Goal: Task Accomplishment & Management: Manage account settings

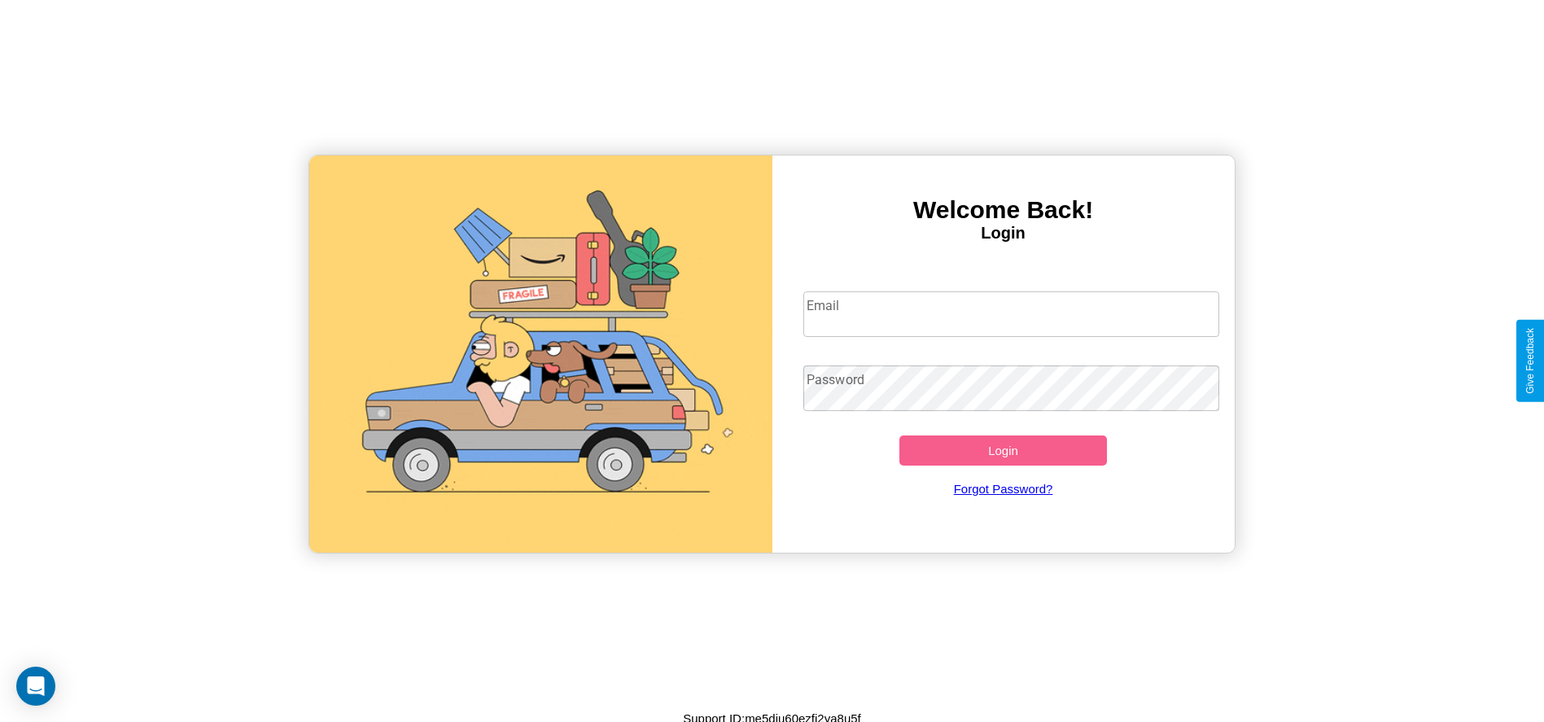
click at [1011, 313] on input "Email" at bounding box center [1012, 314] width 416 height 46
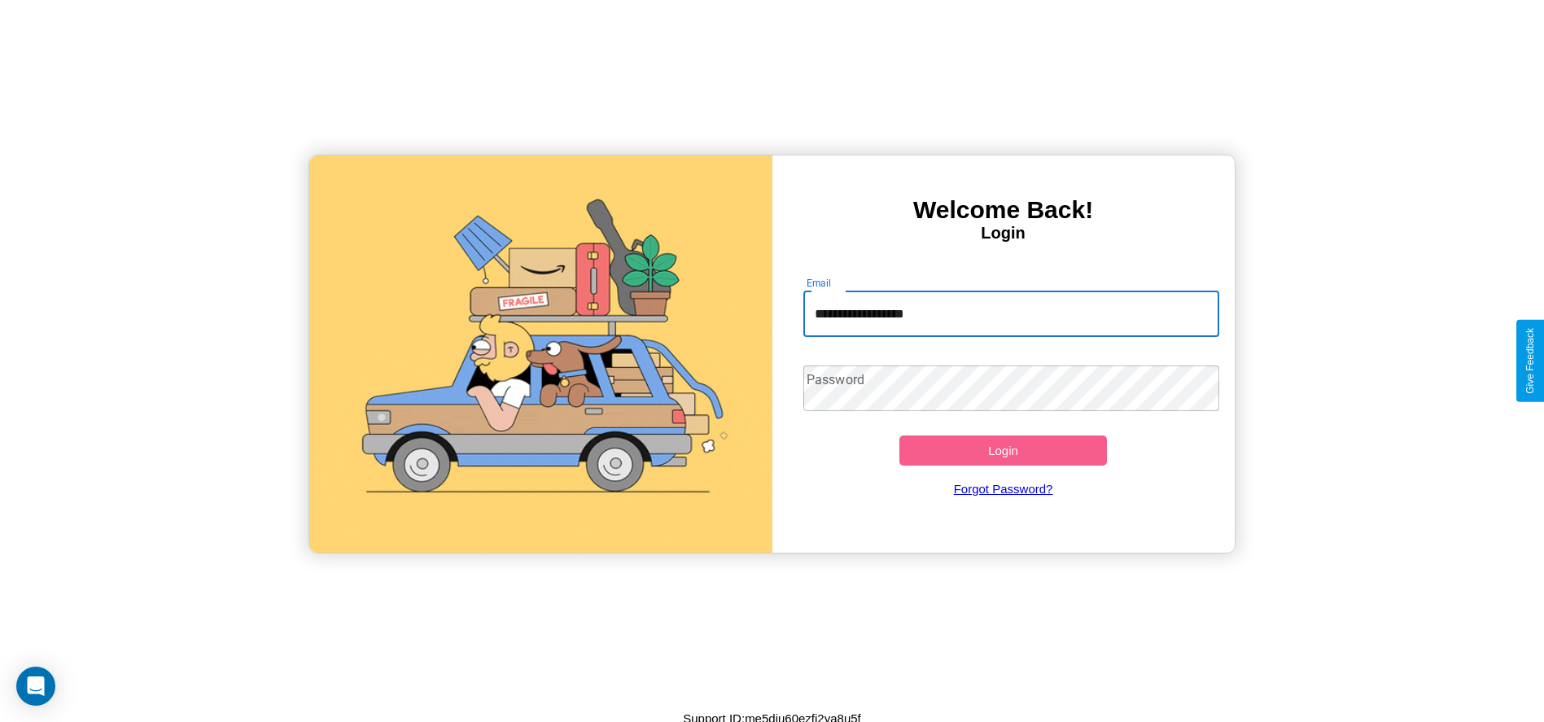
type input "**********"
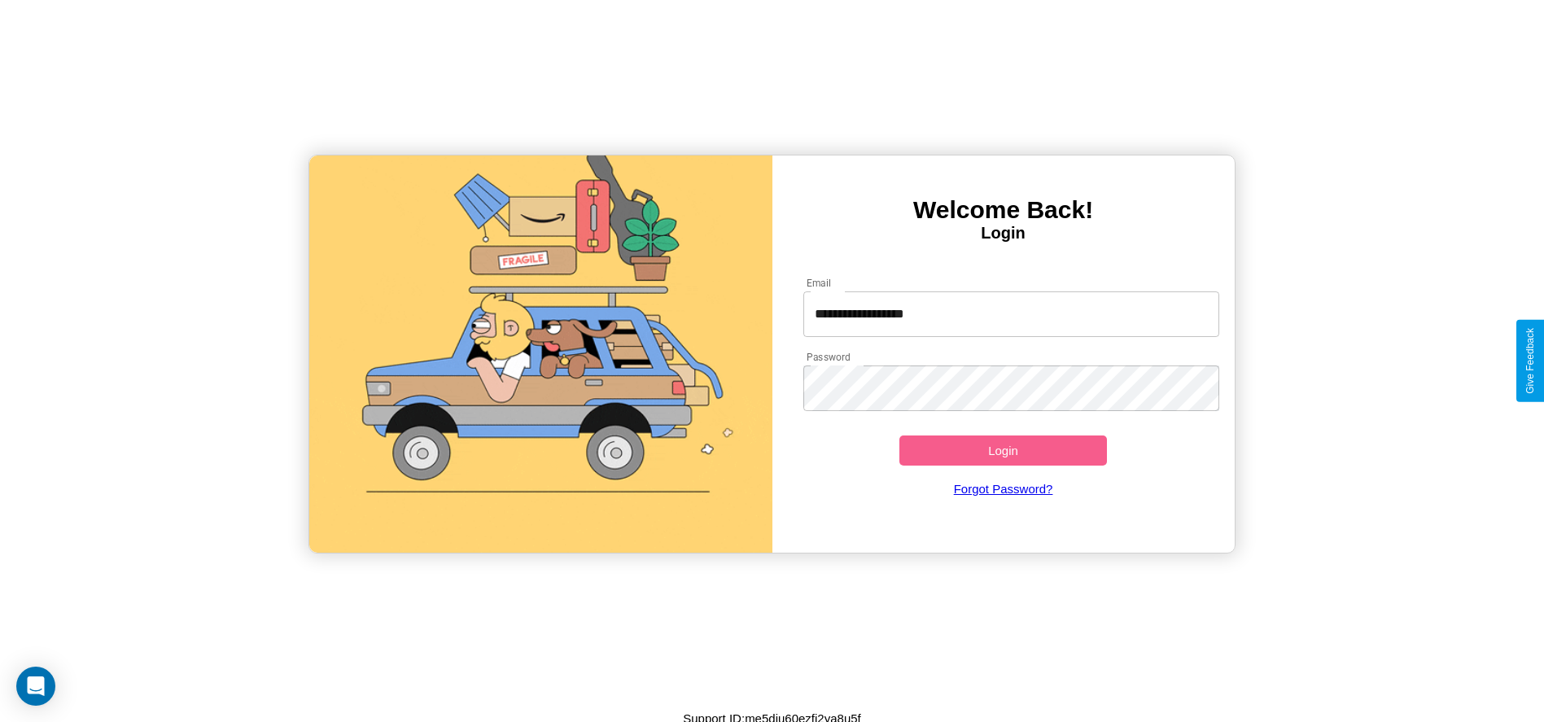
click at [1003, 450] on button "Login" at bounding box center [1004, 451] width 208 height 30
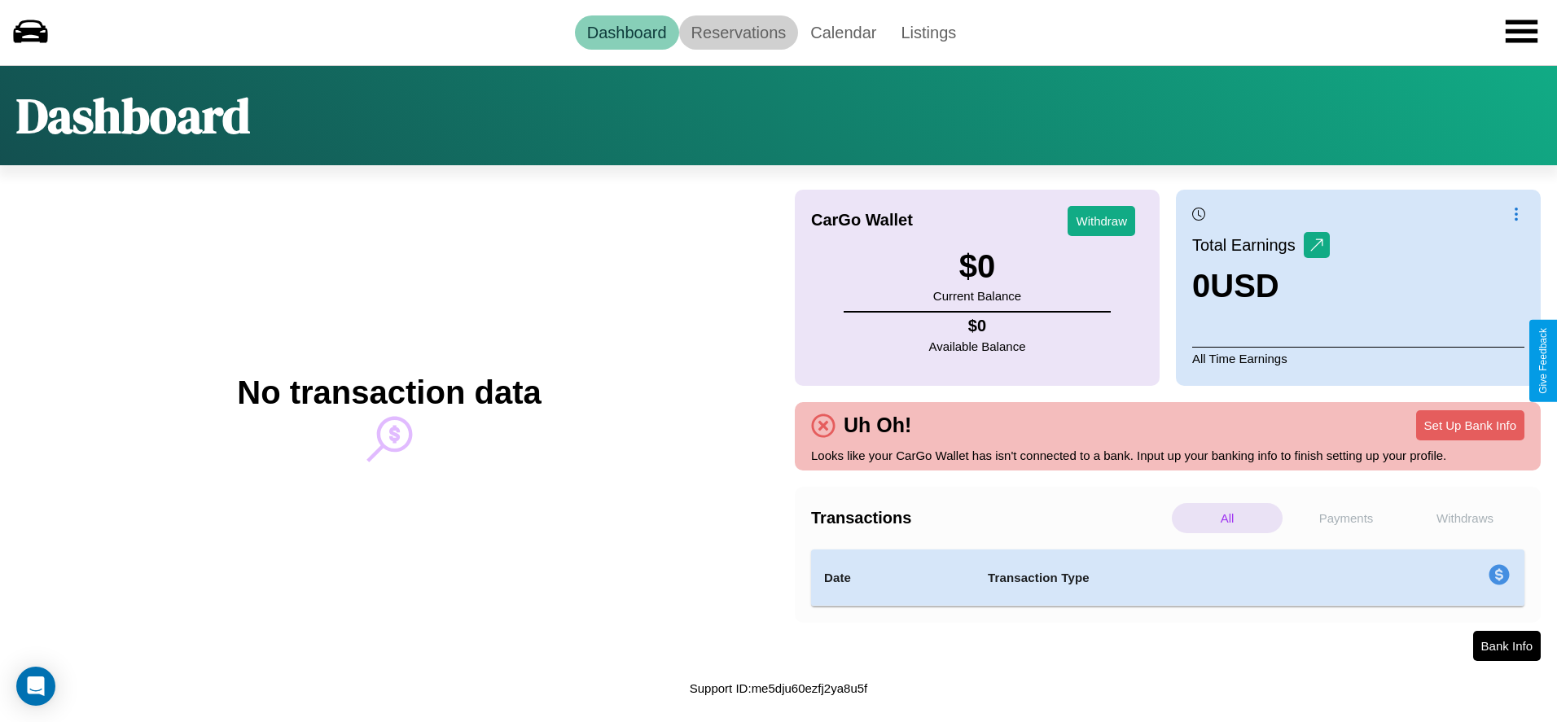
click at [738, 32] on link "Reservations" at bounding box center [739, 32] width 120 height 34
